Goal: Task Accomplishment & Management: Use online tool/utility

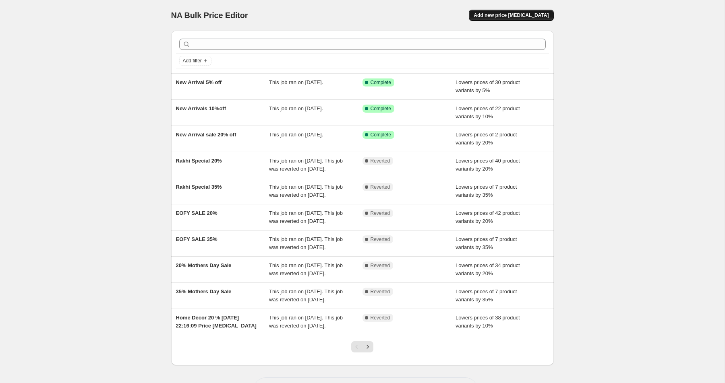
click at [513, 15] on span "Add new price [MEDICAL_DATA]" at bounding box center [511, 15] width 75 height 6
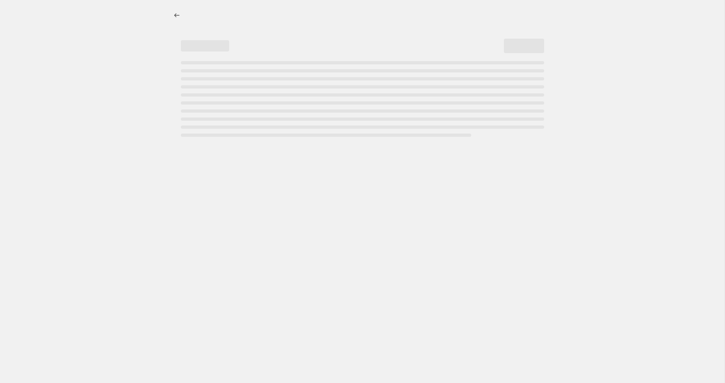
select select "percentage"
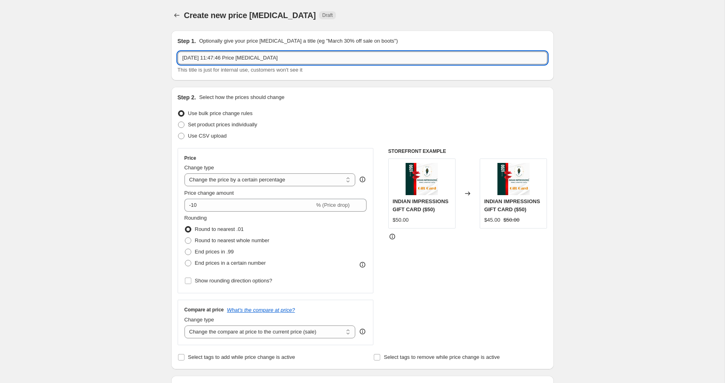
click at [299, 55] on input "[DATE] 11:47:46 Price [MEDICAL_DATA]" at bounding box center [363, 58] width 370 height 13
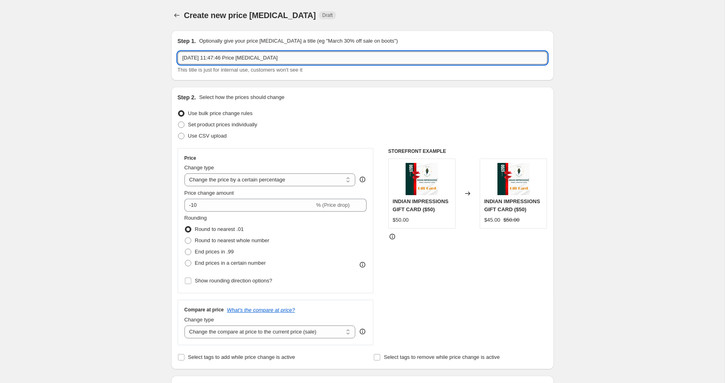
click at [299, 55] on input "[DATE] 11:47:46 Price [MEDICAL_DATA]" at bounding box center [363, 58] width 370 height 13
click at [299, 55] on input "16 Sept 2025, 11:47:46 Price change job" at bounding box center [363, 58] width 370 height 13
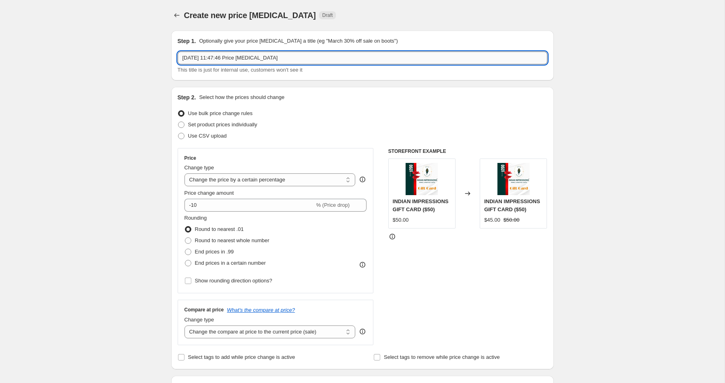
click at [299, 55] on input "16 Sept 2025, 11:47:46 Price change job" at bounding box center [363, 58] width 370 height 13
type input "1"
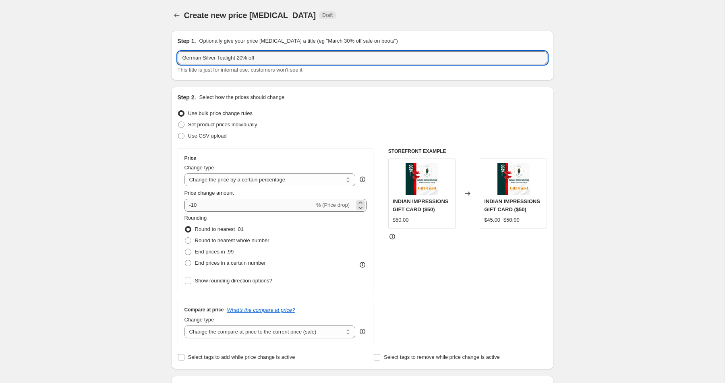
type input "German Silver Tealight 20% off"
click at [253, 207] on input "-10" at bounding box center [249, 205] width 130 height 13
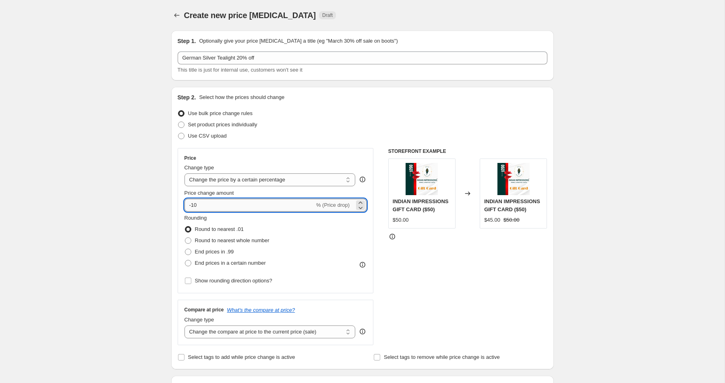
type input "-1"
type input "-62"
click at [190, 251] on span at bounding box center [188, 252] width 6 height 6
click at [185, 249] on input "End prices in .99" at bounding box center [185, 249] width 0 height 0
radio input "true"
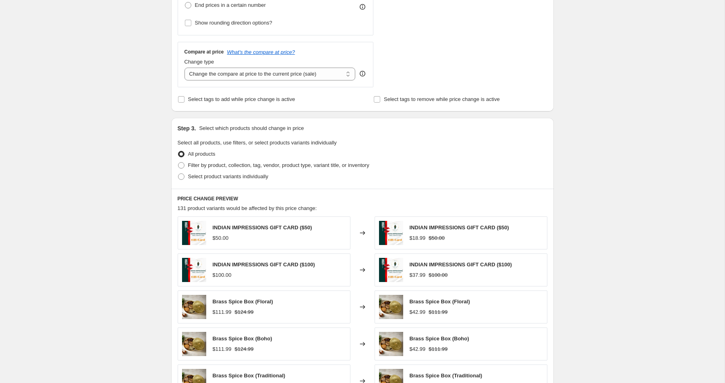
scroll to position [254, 0]
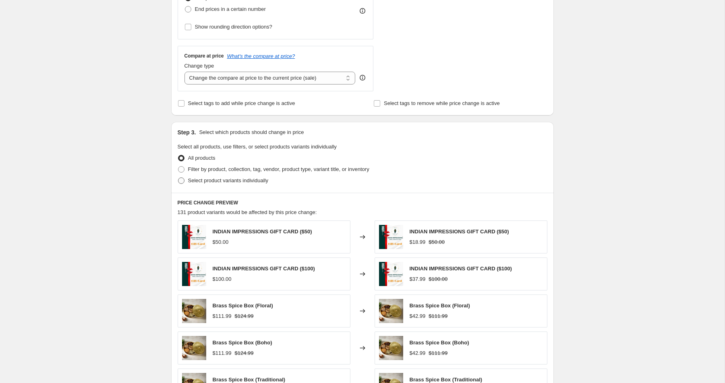
click at [184, 179] on span at bounding box center [181, 181] width 6 height 6
click at [178, 178] on input "Select product variants individually" at bounding box center [178, 178] width 0 height 0
radio input "true"
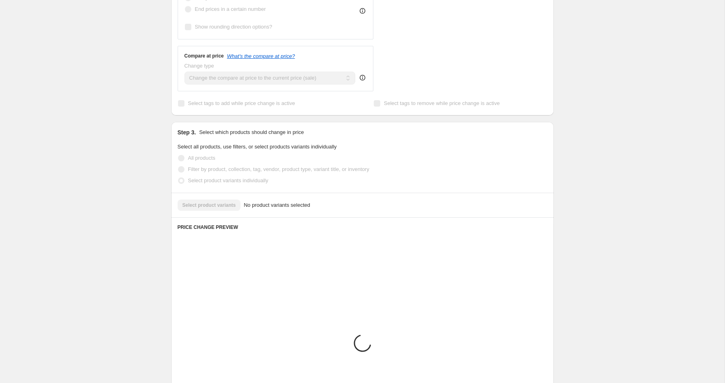
scroll to position [243, 0]
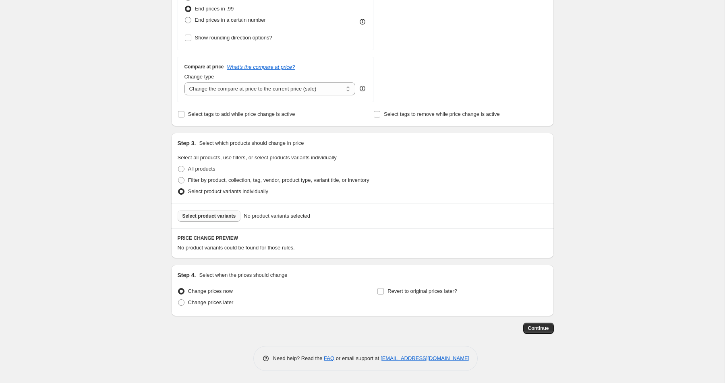
click at [201, 216] on span "Select product variants" at bounding box center [209, 216] width 54 height 6
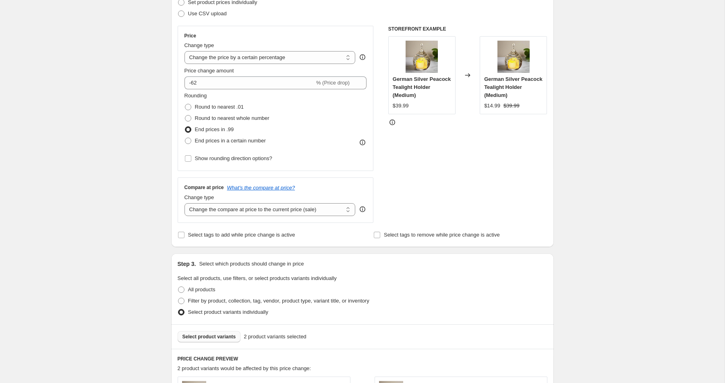
scroll to position [69, 0]
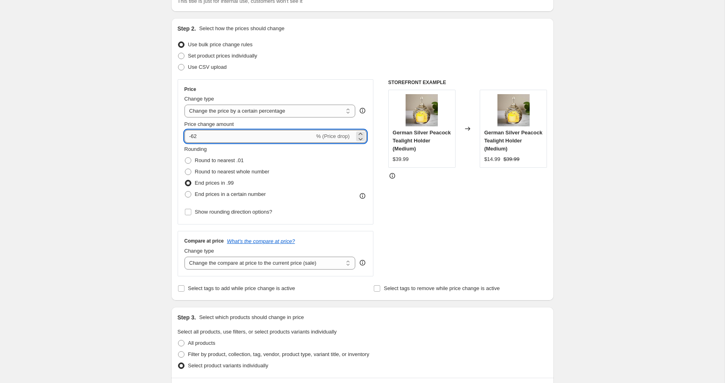
click at [267, 136] on input "-62" at bounding box center [249, 136] width 130 height 13
type input "-6"
type input "-20"
click at [337, 166] on div "Rounding Round to nearest .01 Round to nearest whole number End prices in .99 E…" at bounding box center [275, 172] width 182 height 55
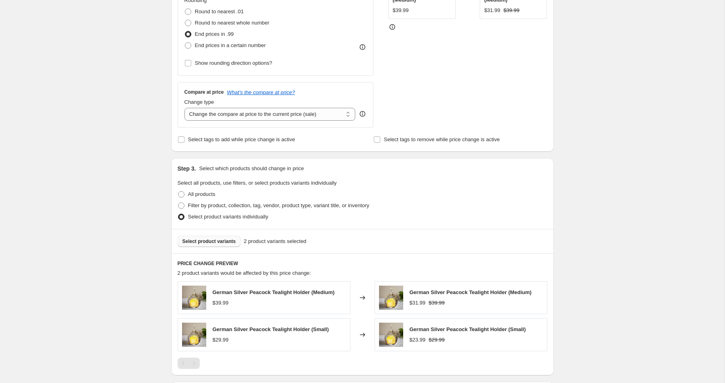
scroll to position [335, 0]
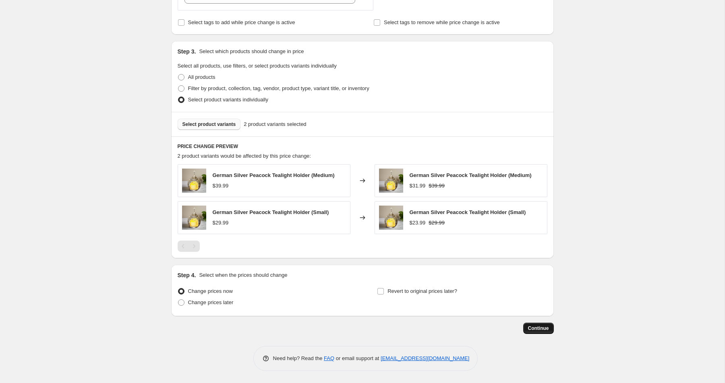
click at [544, 330] on span "Continue" at bounding box center [538, 328] width 21 height 6
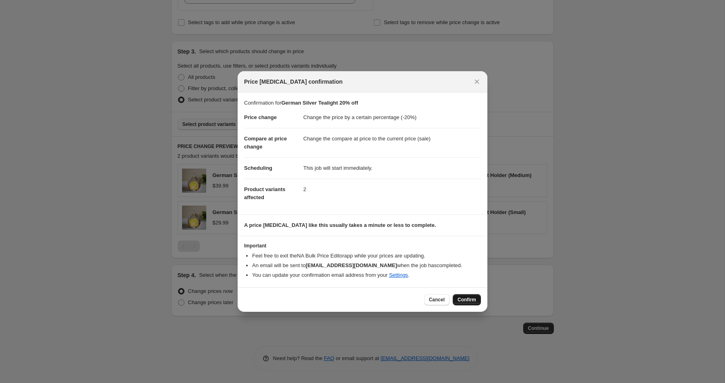
click at [475, 301] on span "Confirm" at bounding box center [466, 300] width 19 height 6
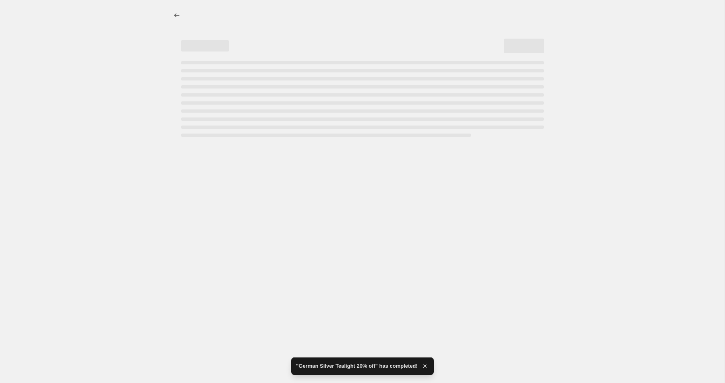
select select "percentage"
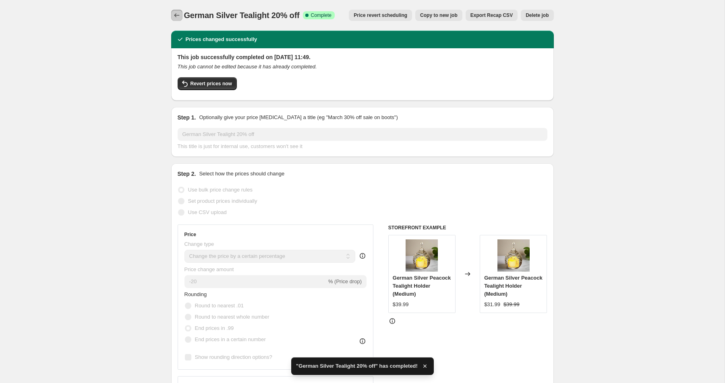
click at [174, 13] on icon "Price change jobs" at bounding box center [177, 15] width 8 height 8
